Goal: Navigation & Orientation: Find specific page/section

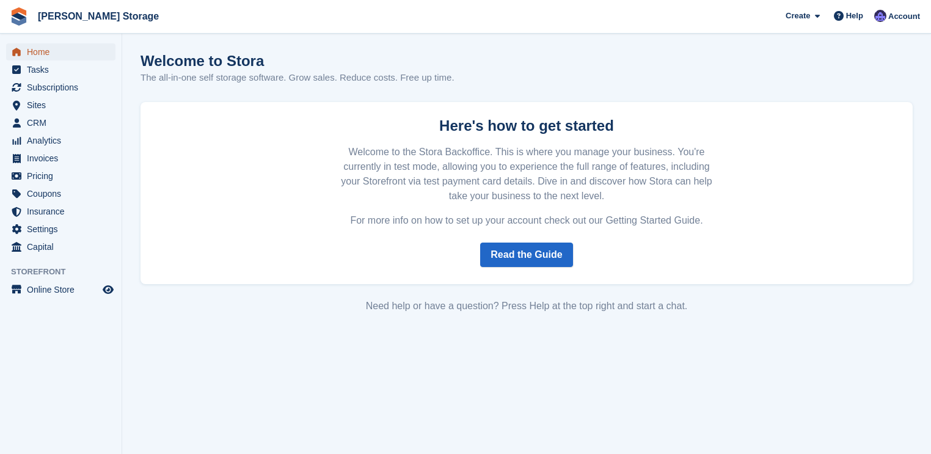
click at [59, 55] on span "Home" at bounding box center [63, 51] width 73 height 17
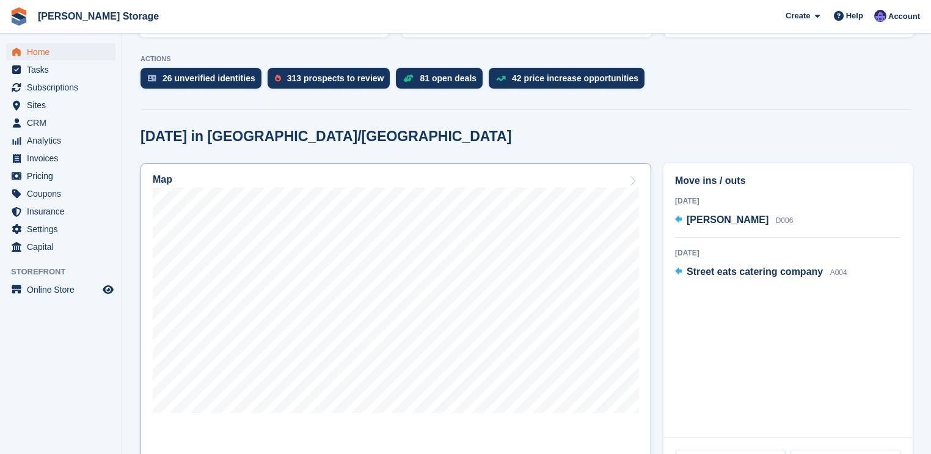
scroll to position [293, 0]
